Goal: Communication & Community: Answer question/provide support

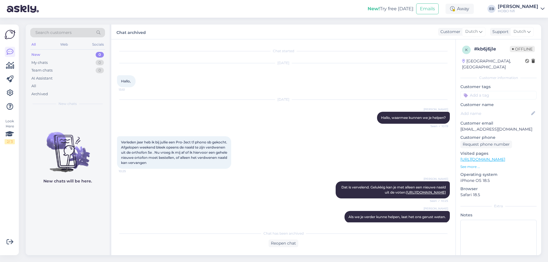
scroll to position [61, 0]
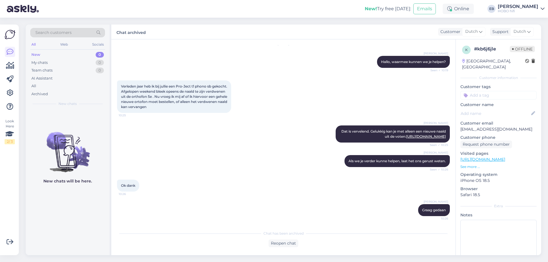
click at [265, 74] on div "Verleden jaar heb ik bij jullie een Pro-Ject t1 phono sb gekocht. Afgelopen wee…" at bounding box center [283, 96] width 333 height 45
click at [290, 101] on div "Verleden jaar heb ik bij jullie een Pro-Ject t1 phono sb gekocht. Afgelopen wee…" at bounding box center [283, 96] width 333 height 45
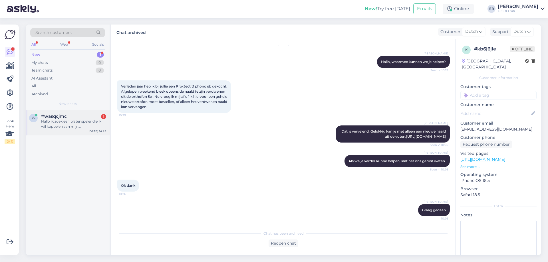
click at [83, 124] on div "Hallo ik zoek een platenspeler die ik wil koppelen aan mijn Marshall Stanmore. …" at bounding box center [73, 124] width 65 height 10
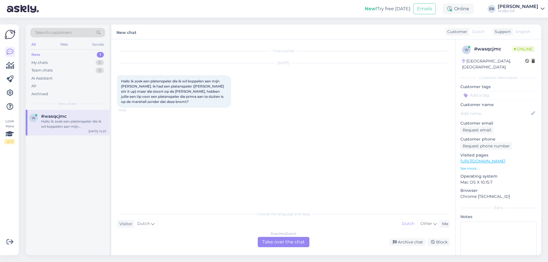
click at [301, 242] on div "Dutch to Dutch Take over the chat" at bounding box center [284, 242] width 52 height 10
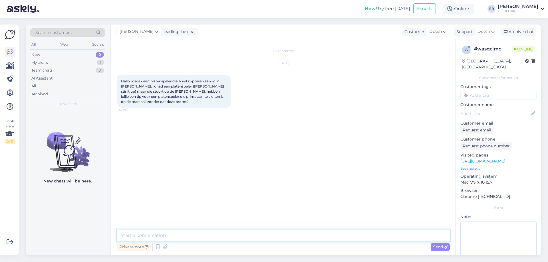
click at [173, 234] on textarea at bounding box center [283, 236] width 333 height 12
type textarea "Goedemiddag,"
type textarea "Wat voor ingangen zitten er op je Marshall?"
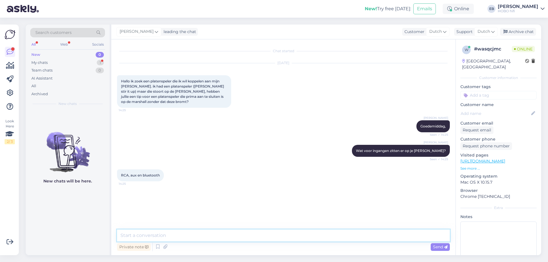
click at [163, 239] on textarea at bounding box center [283, 236] width 333 height 12
paste textarea "https://www.hobo.nl/pro-ject-t1-evo-phono-walnoot.html"
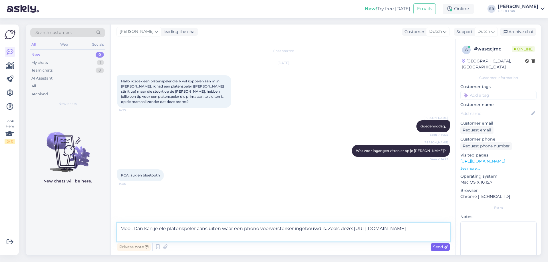
type textarea "Mooi. Dan kan je ele platenspeler aansluiten waar een phono voorversterker inge…"
click at [440, 246] on span "Send" at bounding box center [440, 247] width 15 height 5
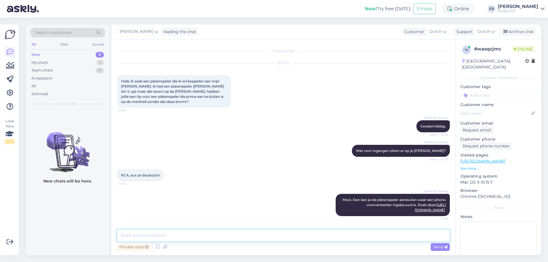
click at [287, 239] on textarea at bounding box center [283, 236] width 333 height 12
type textarea "*elke"
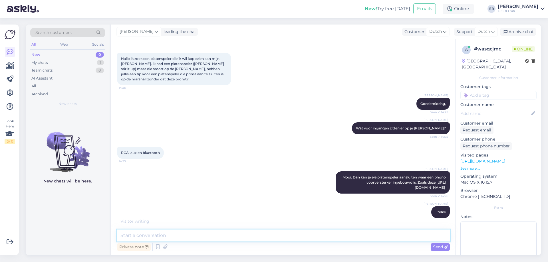
click at [169, 237] on textarea at bounding box center [283, 236] width 333 height 12
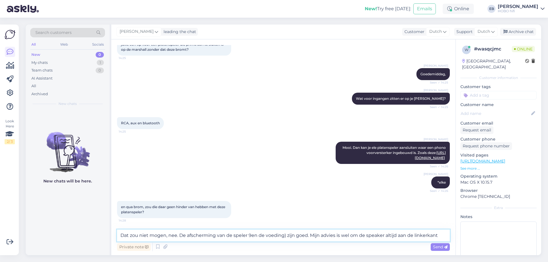
click at [251, 233] on textarea "Dat zou niet mogen, nee. De afscherming van de speler 9en de voeding) zijn goed…" at bounding box center [283, 236] width 333 height 12
click at [436, 239] on textarea "Dat zou niet mogen, nee. De afscherming van de speler en de voeding) zijn goed.…" at bounding box center [283, 236] width 333 height 12
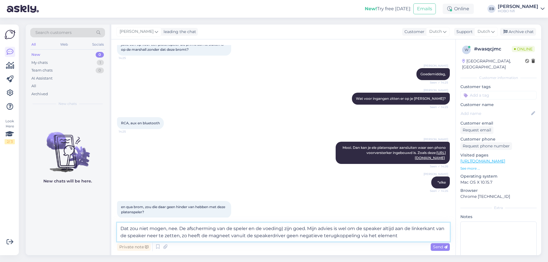
type textarea "Dat zou niet mogen, nee. De afscherming van de speler en de voeding) zijn goed.…"
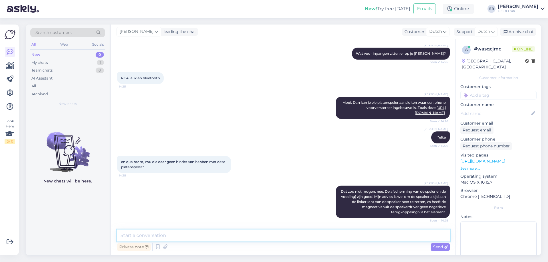
scroll to position [122, 0]
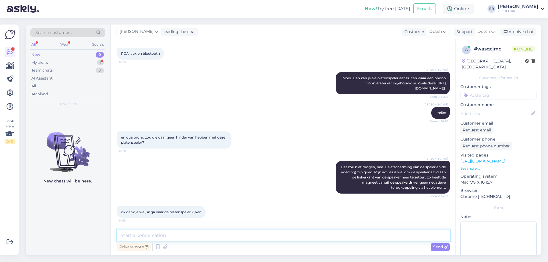
click at [162, 237] on textarea at bounding box center [283, 236] width 333 height 12
click at [126, 236] on textarea "Grag gedaan, Als je hulp wenst met betsellen, neem gefrust weer contact op." at bounding box center [283, 236] width 333 height 12
click at [251, 235] on textarea "Graag gedaan, Als je hulp wenst met bestellen, neem gefrust weer contact op." at bounding box center [283, 236] width 333 height 12
type textarea "Graag gedaan, Als je hulp wenst met bestellen, neem gerust weer contact op."
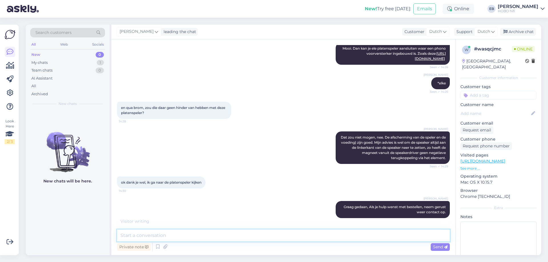
scroll to position [176, 0]
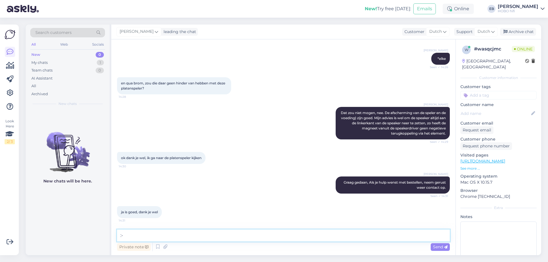
type textarea ":-)"
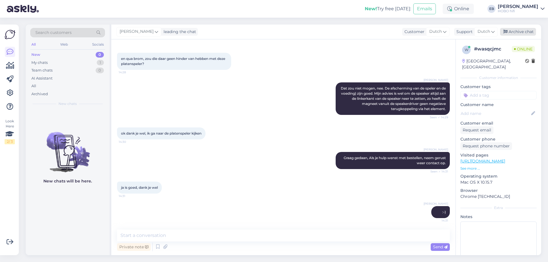
click at [511, 29] on div "Archive chat" at bounding box center [518, 32] width 36 height 8
